Goal: Check status

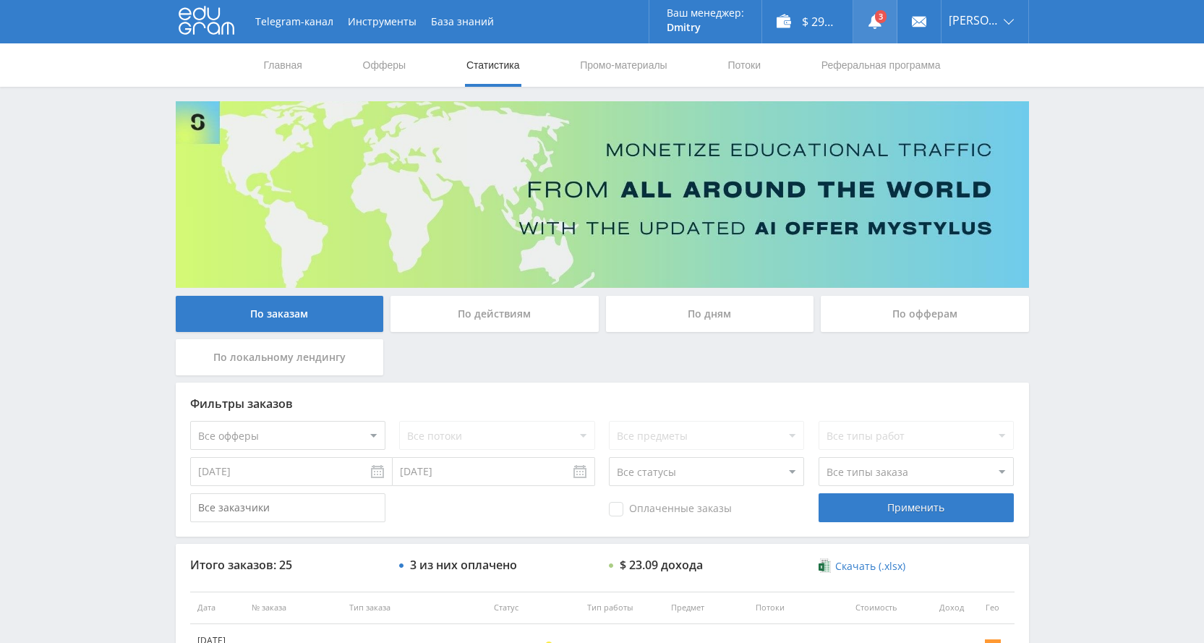
click at [890, 18] on link at bounding box center [875, 21] width 43 height 43
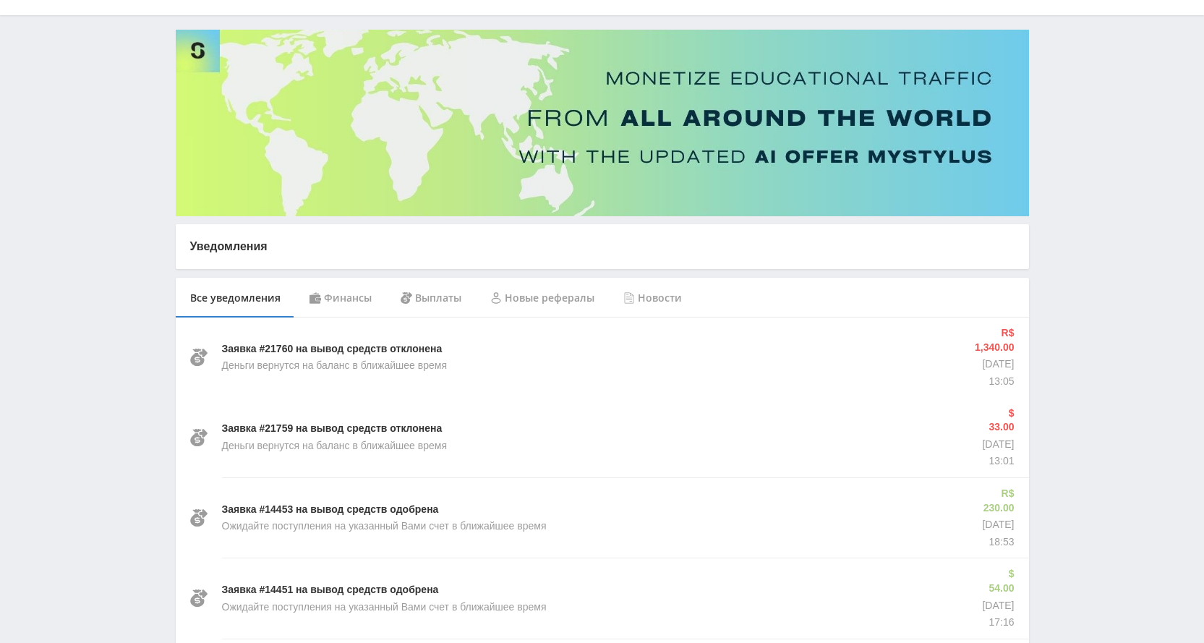
scroll to position [72, 0]
click at [349, 299] on div "Финансы" at bounding box center [340, 297] width 91 height 41
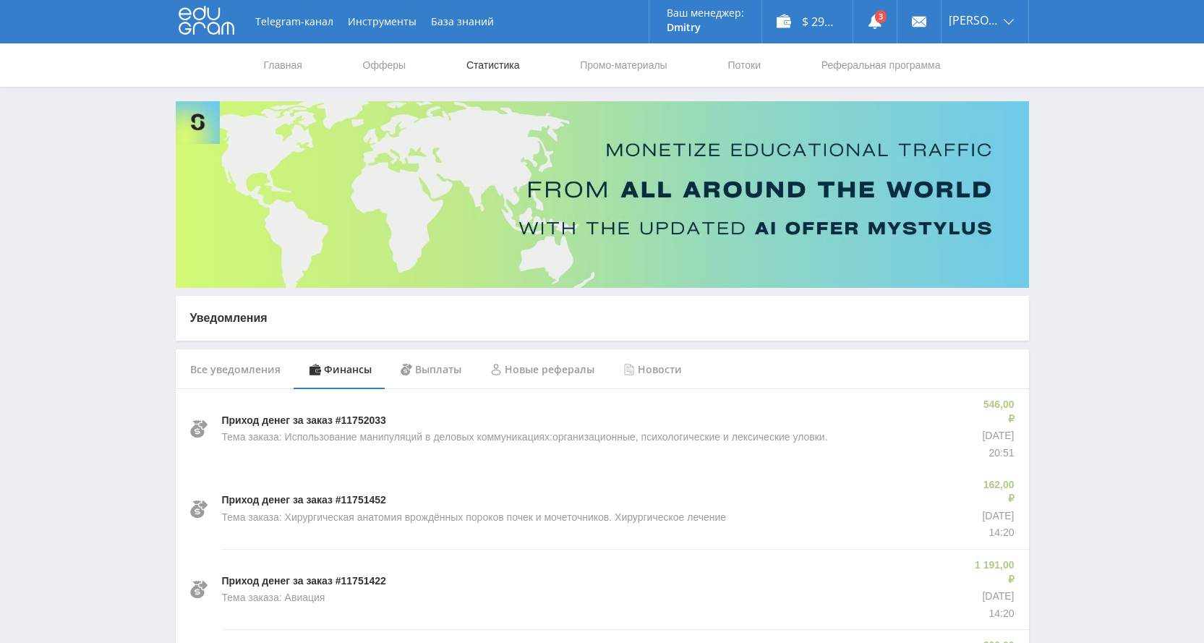
click at [488, 63] on link "Статистика" at bounding box center [493, 64] width 56 height 43
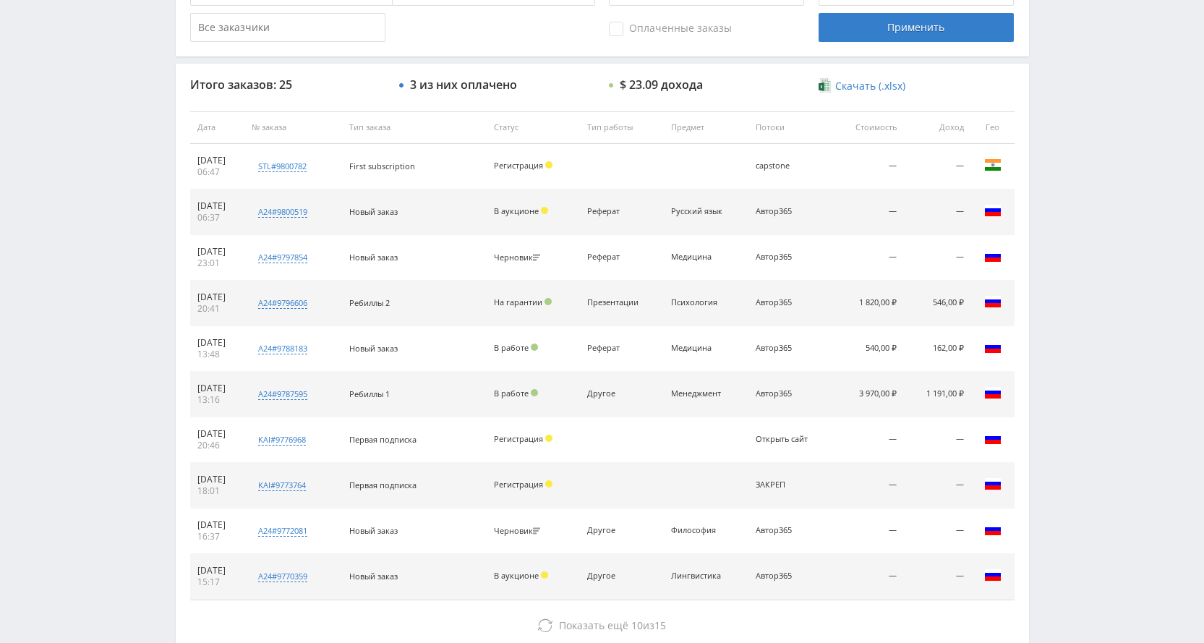
scroll to position [571, 0]
